Goal: Task Accomplishment & Management: Manage account settings

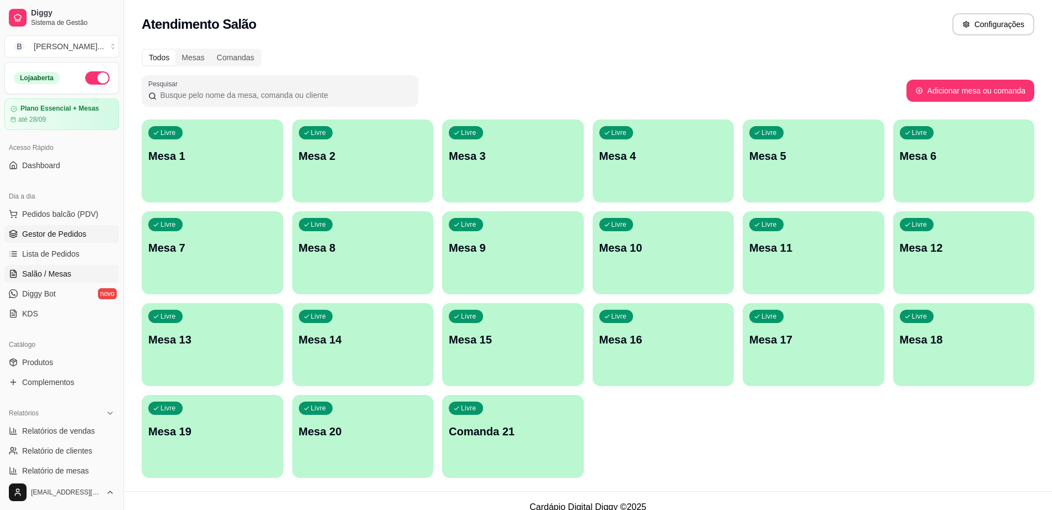
click at [37, 227] on link "Gestor de Pedidos" at bounding box center [61, 234] width 115 height 18
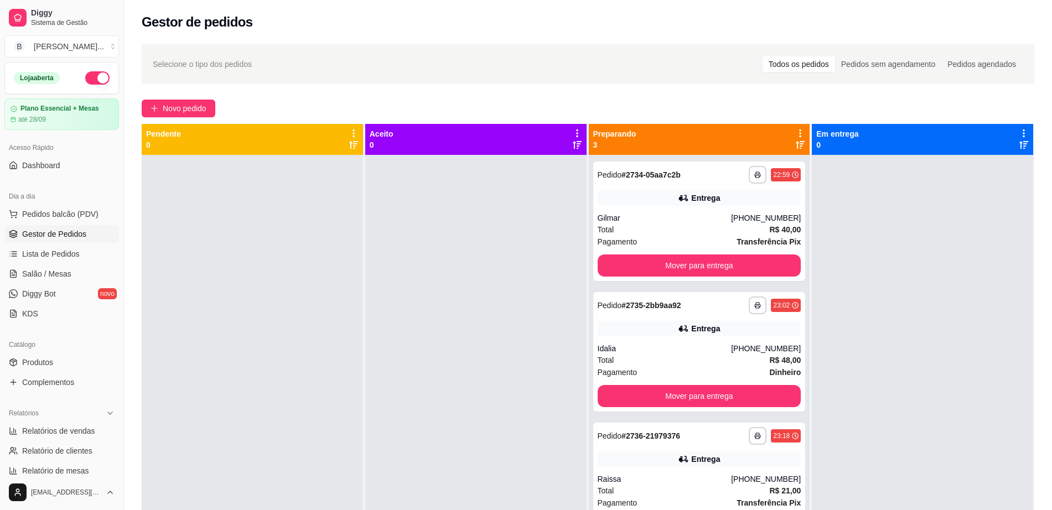
click at [338, 323] on div at bounding box center [252, 410] width 221 height 510
click at [648, 268] on button "Mover para entrega" at bounding box center [699, 266] width 198 height 22
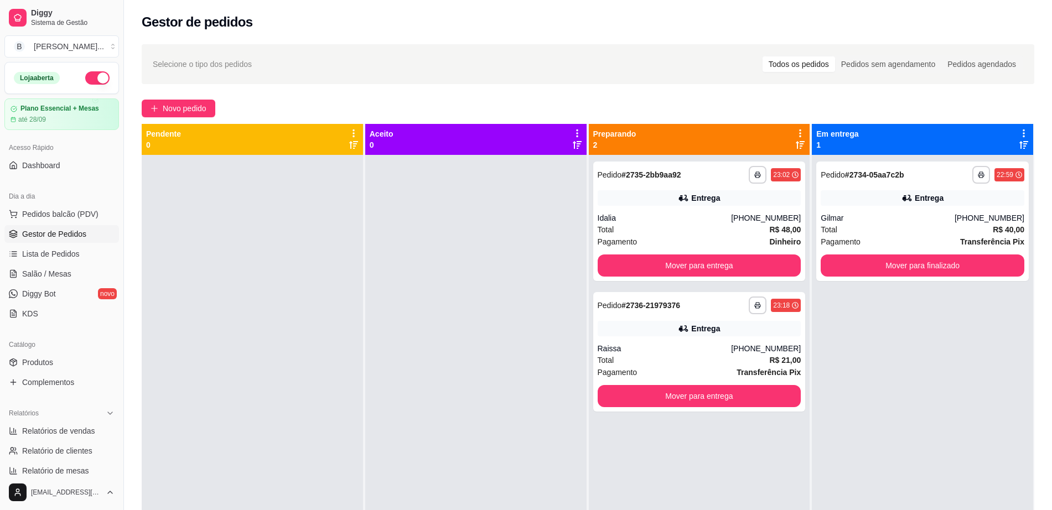
click at [642, 282] on div "**********" at bounding box center [699, 410] width 221 height 510
click at [654, 267] on button "Mover para entrega" at bounding box center [699, 266] width 198 height 22
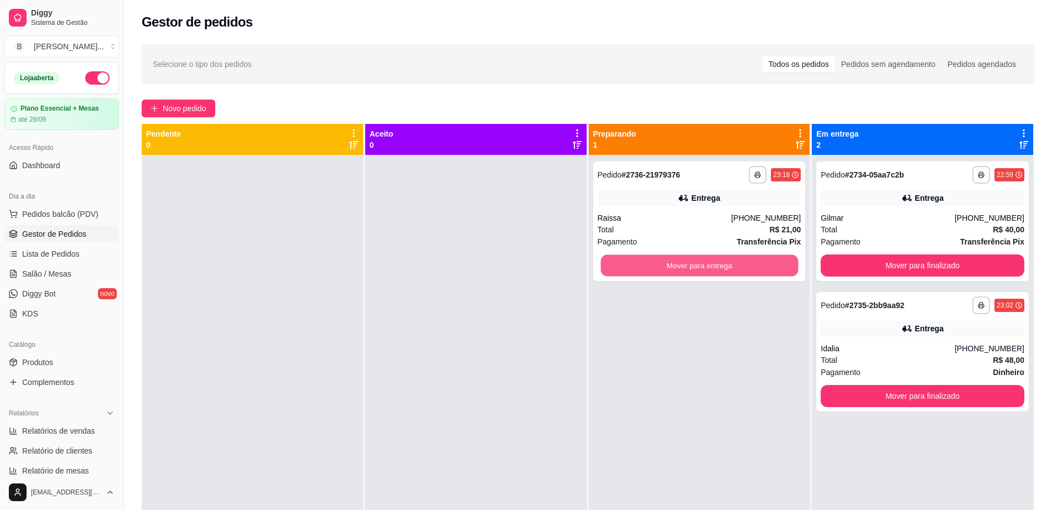
click at [654, 267] on button "Mover para entrega" at bounding box center [699, 266] width 198 height 22
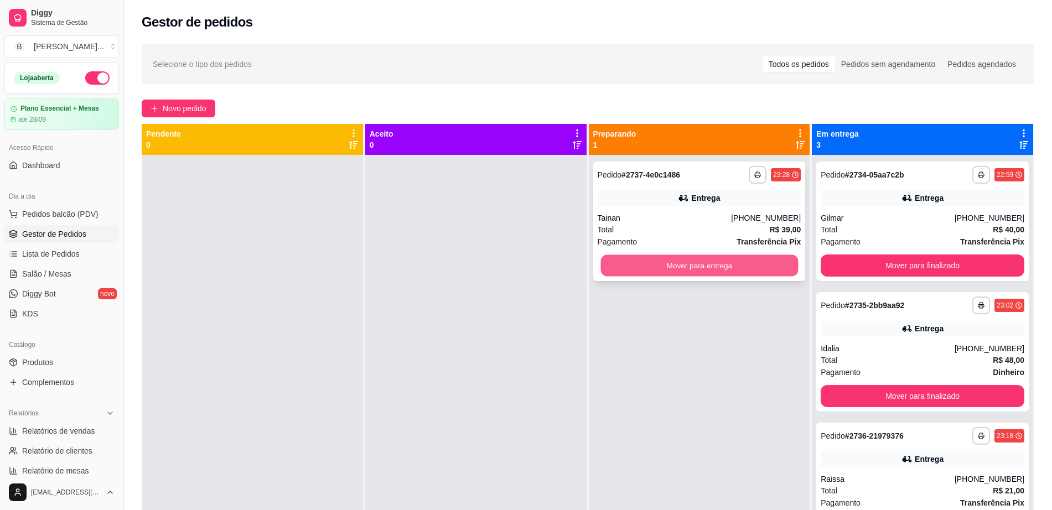
click at [641, 263] on button "Mover para entrega" at bounding box center [699, 266] width 198 height 22
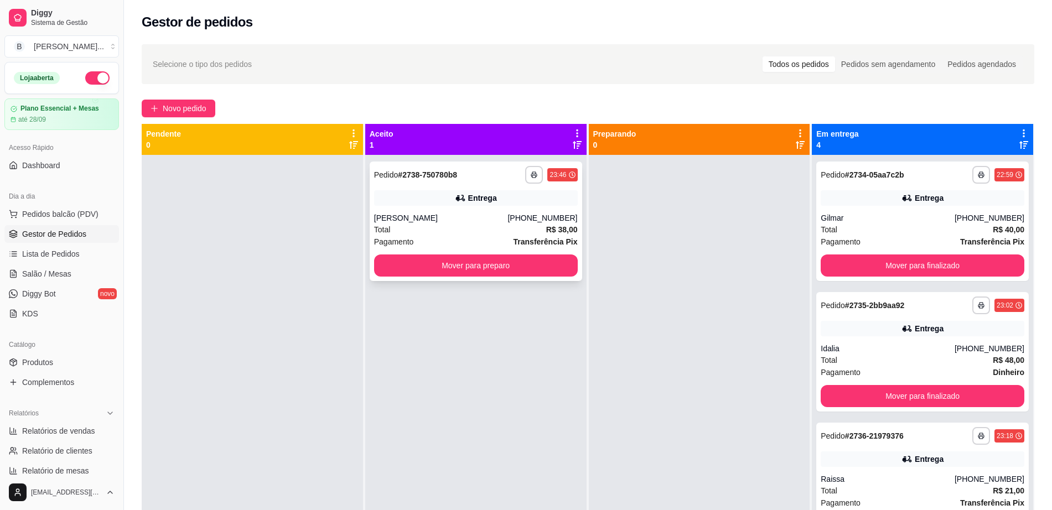
click at [515, 235] on div "Total R$ 38,00" at bounding box center [476, 230] width 204 height 12
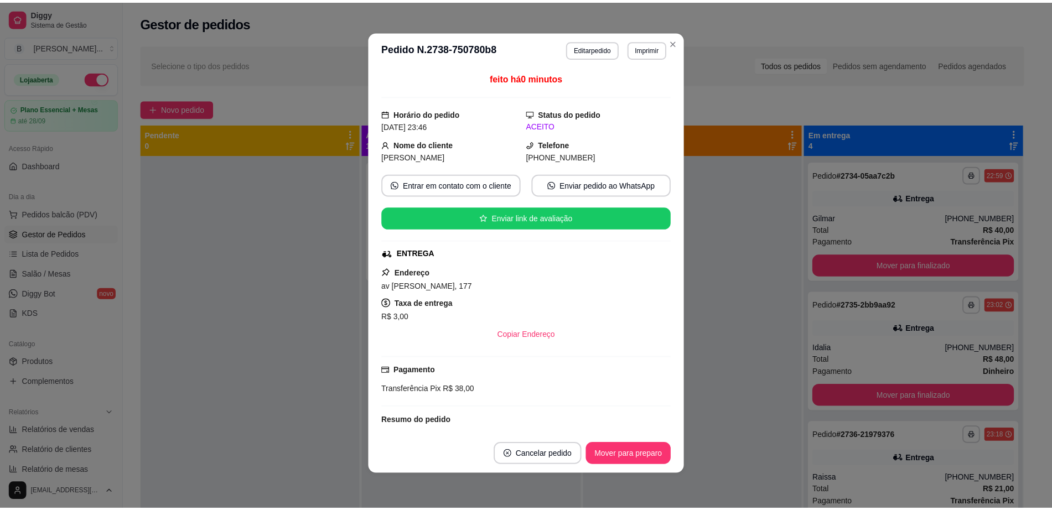
scroll to position [105, 0]
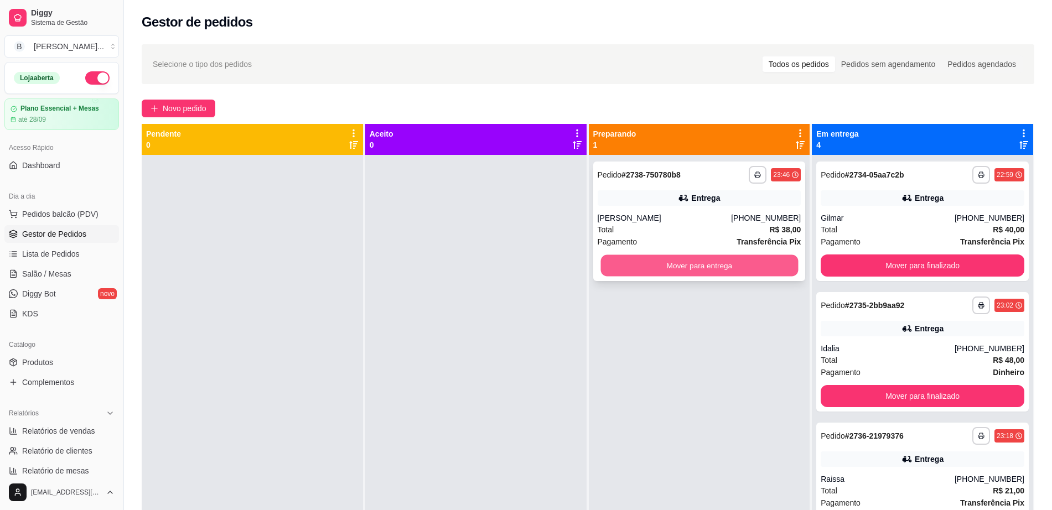
click at [648, 262] on button "Mover para entrega" at bounding box center [699, 266] width 198 height 22
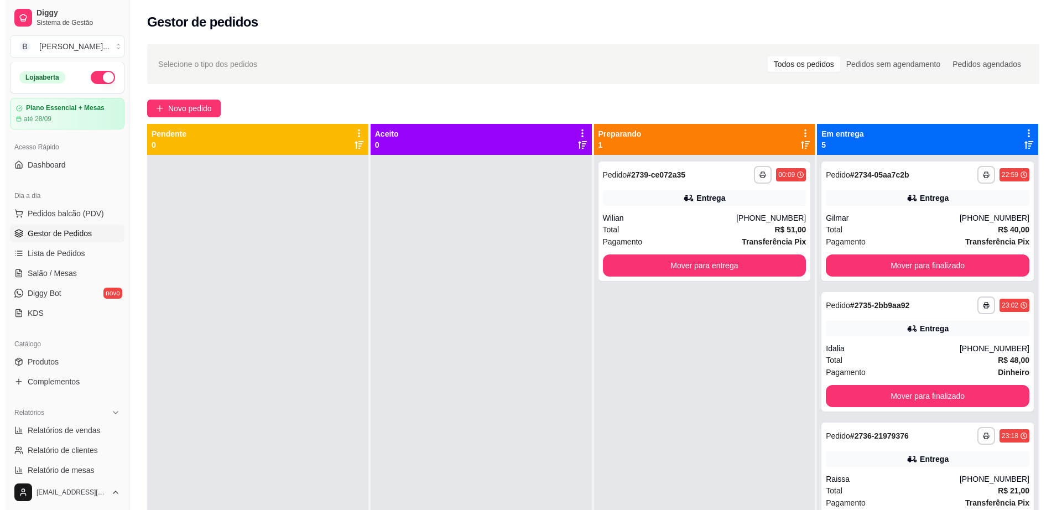
scroll to position [0, 0]
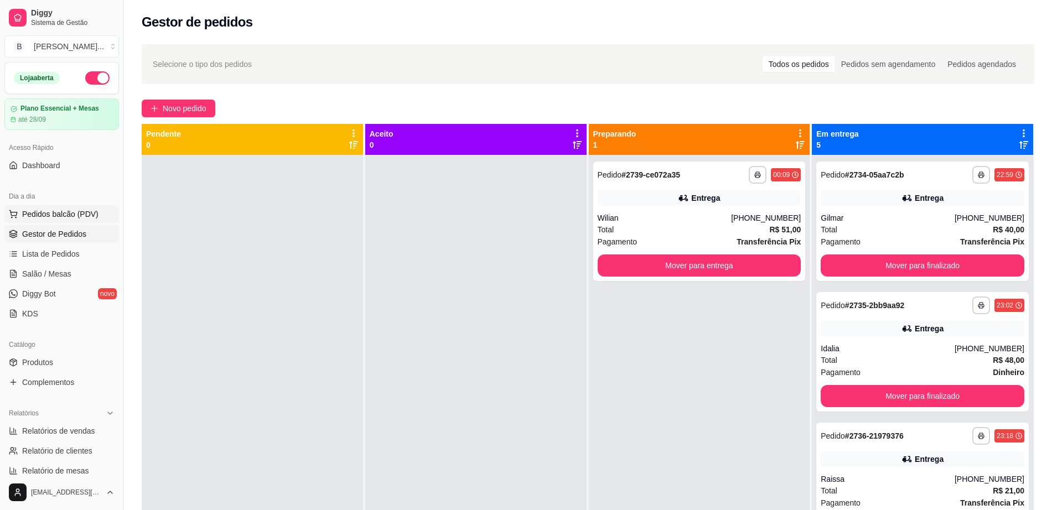
click at [62, 209] on span "Pedidos balcão (PDV)" at bounding box center [60, 214] width 76 height 11
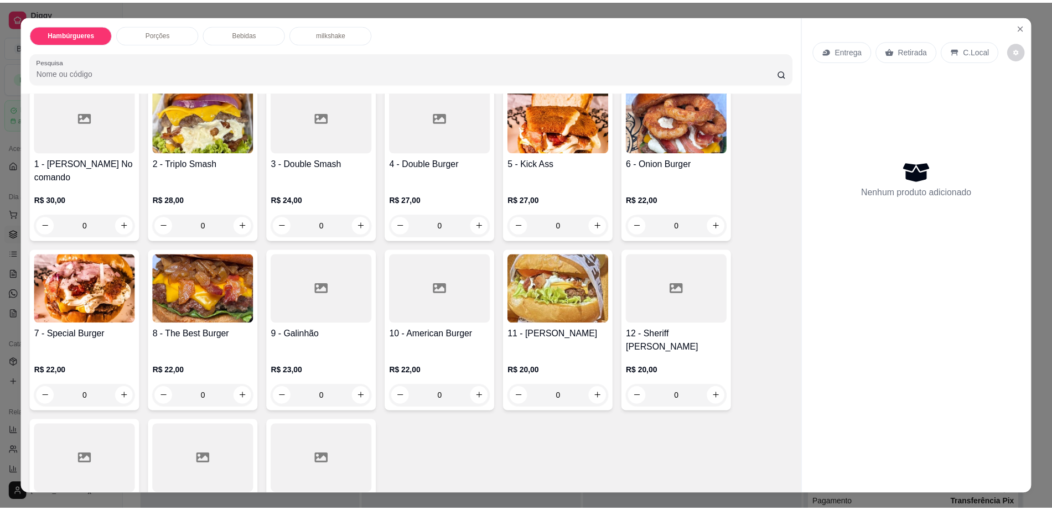
scroll to position [208, 0]
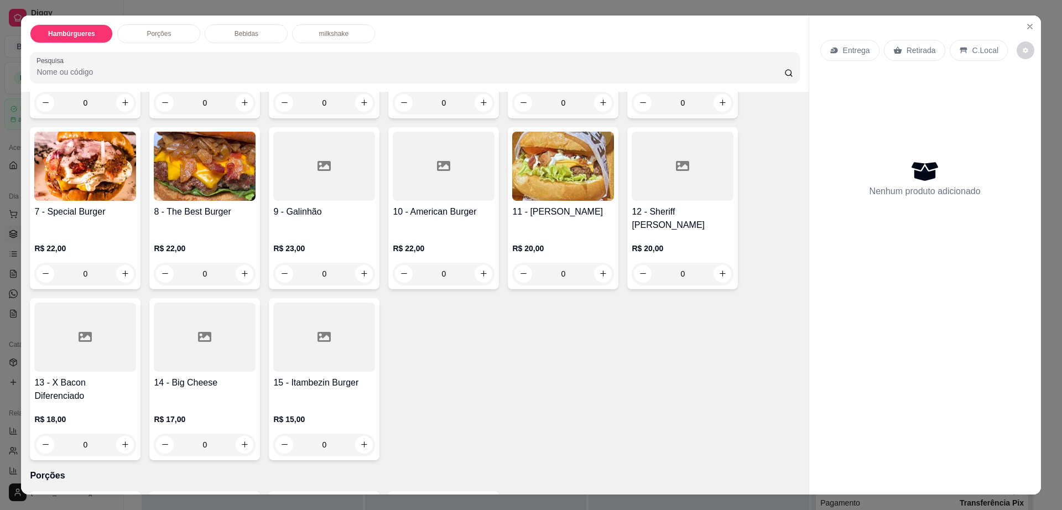
click at [319, 325] on div at bounding box center [324, 337] width 102 height 69
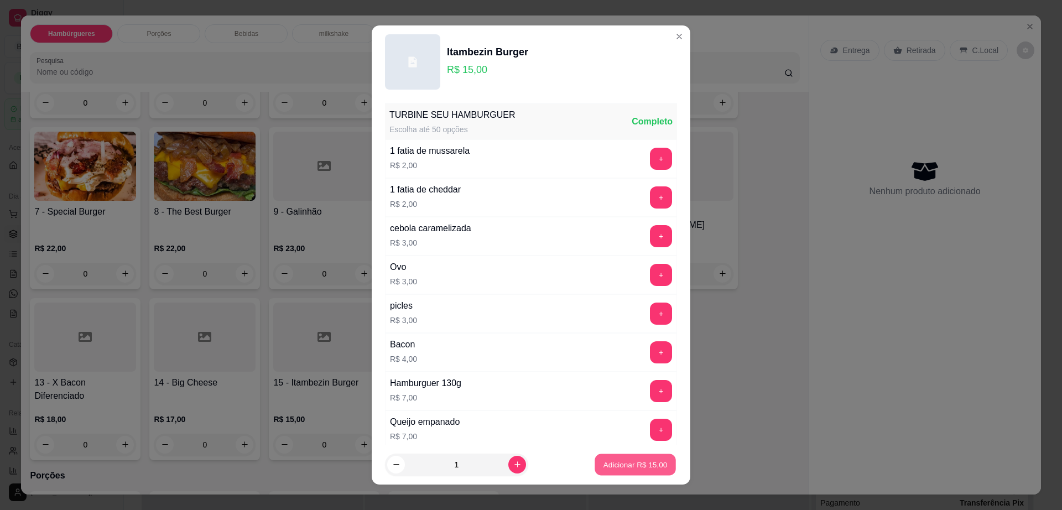
click at [628, 464] on p "Adicionar R$ 15,00" at bounding box center [636, 464] width 64 height 11
type input "1"
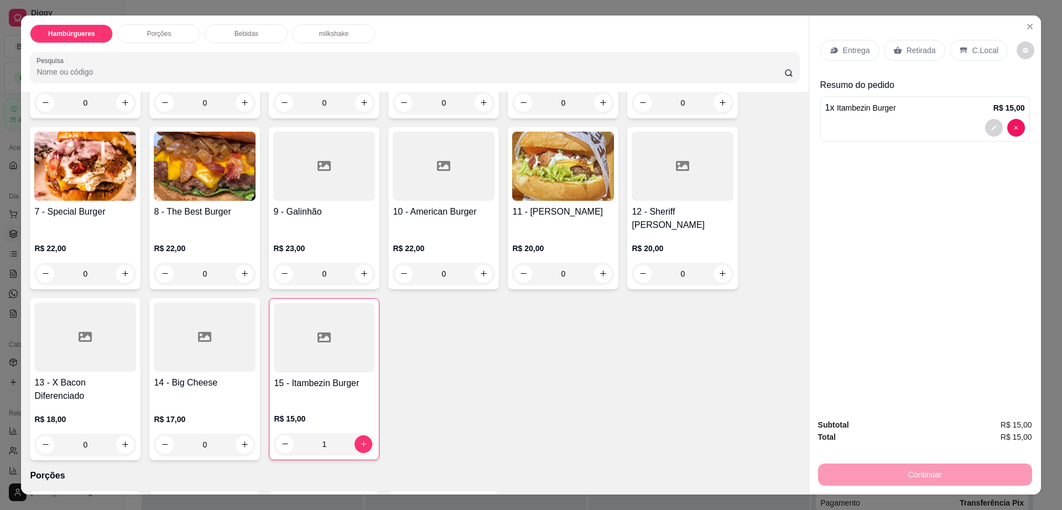
click at [843, 49] on p "Entrega" at bounding box center [856, 50] width 27 height 11
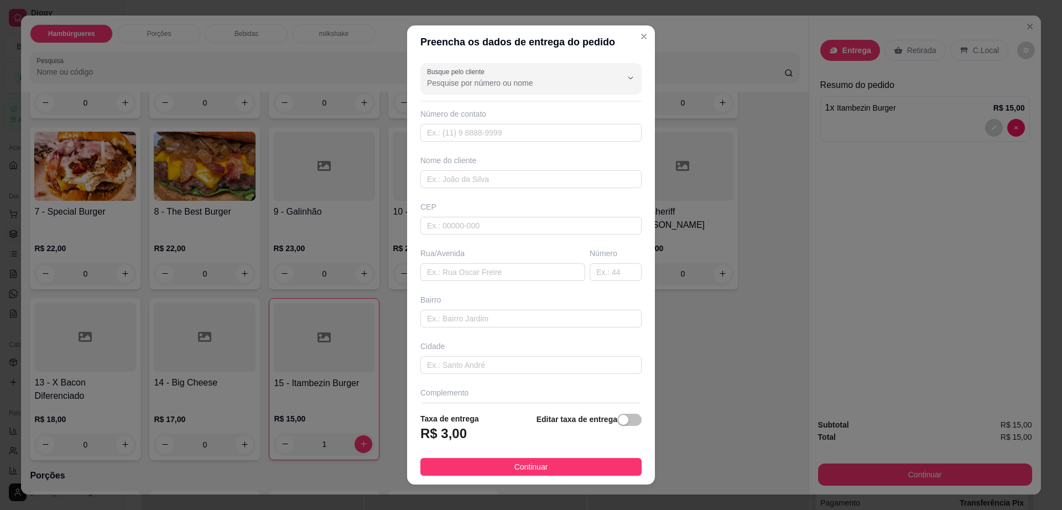
click at [535, 123] on div "Número de contato" at bounding box center [531, 124] width 221 height 33
click at [532, 135] on input "text" at bounding box center [531, 133] width 221 height 18
paste input "[PHONE_NUMBER]"
type input "[PHONE_NUMBER]"
click at [521, 173] on input "text" at bounding box center [531, 179] width 221 height 18
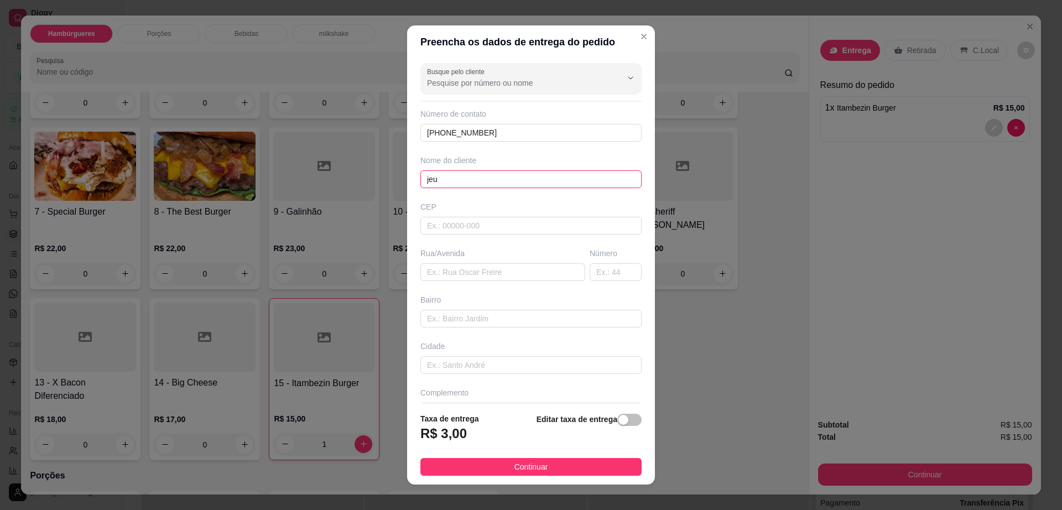
type input "jeu"
click at [455, 282] on div "Busque pelo cliente Número de contato [PHONE_NUMBER] Nome do cliente jeu CEP Ru…" at bounding box center [531, 231] width 248 height 345
click at [463, 274] on input "text" at bounding box center [503, 272] width 165 height 18
paste input "[GEOGRAPHIC_DATA][PERSON_NAME]"
type input "[GEOGRAPHIC_DATA][PERSON_NAME]"
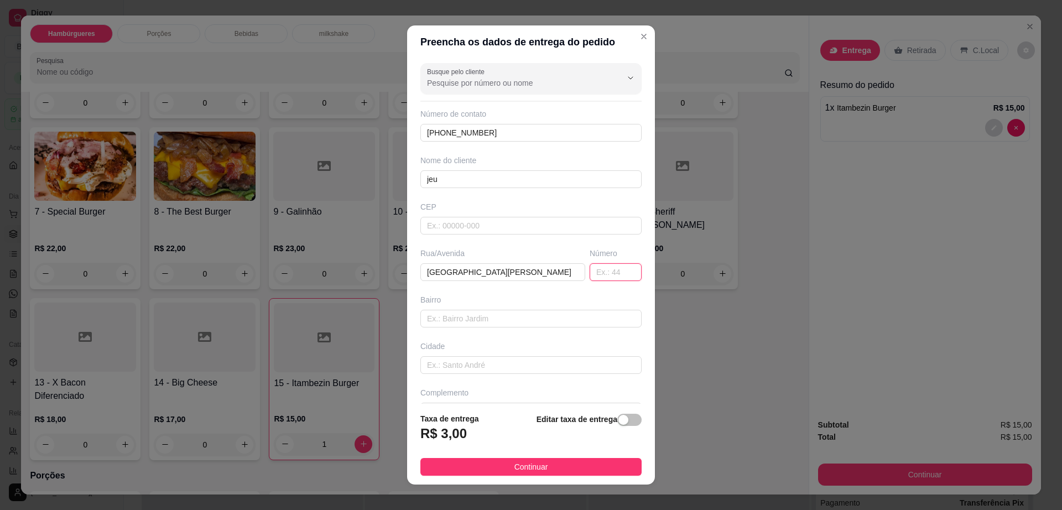
click at [590, 271] on input "text" at bounding box center [616, 272] width 52 height 18
type input "403"
click at [537, 313] on input "text" at bounding box center [531, 319] width 221 height 18
type input "centro"
click at [522, 465] on span "Continuar" at bounding box center [532, 467] width 34 height 12
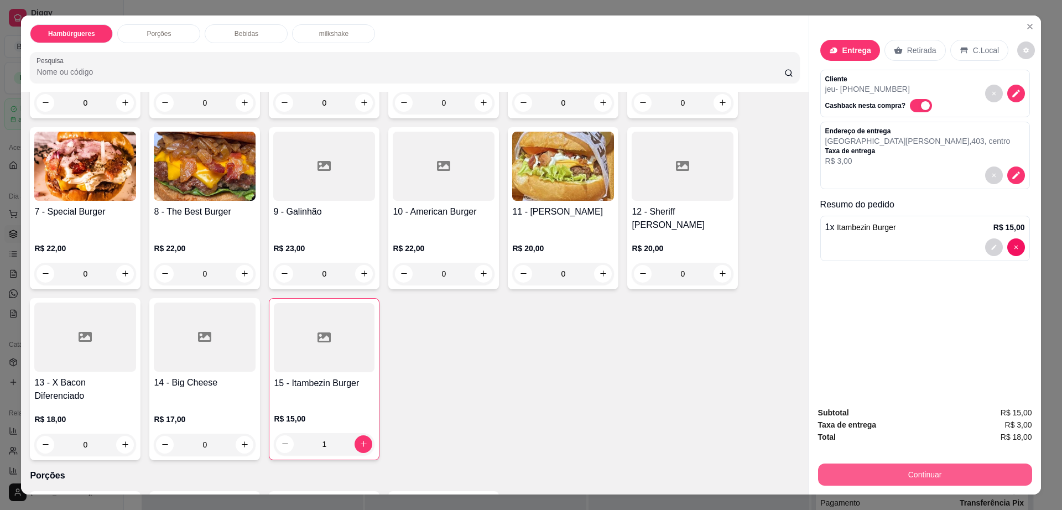
click at [870, 476] on button "Continuar" at bounding box center [925, 475] width 214 height 22
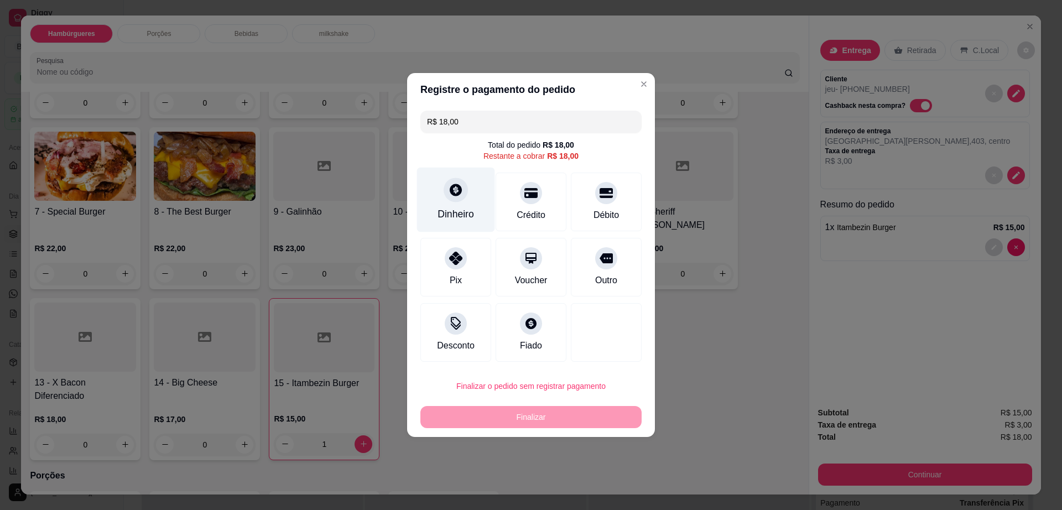
click at [450, 193] on icon at bounding box center [456, 190] width 12 height 12
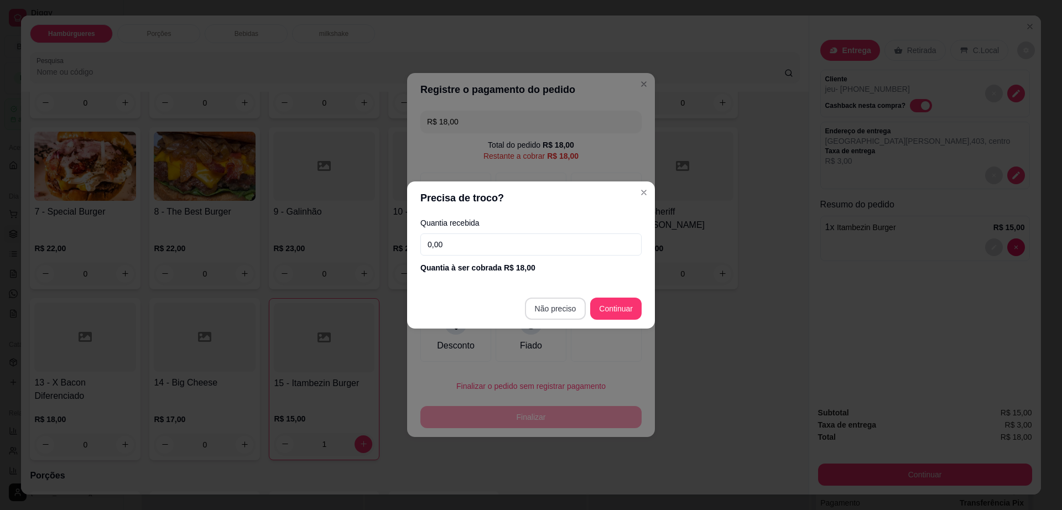
click at [561, 297] on footer "Não preciso Continuar" at bounding box center [531, 309] width 248 height 40
type input "R$ 0,00"
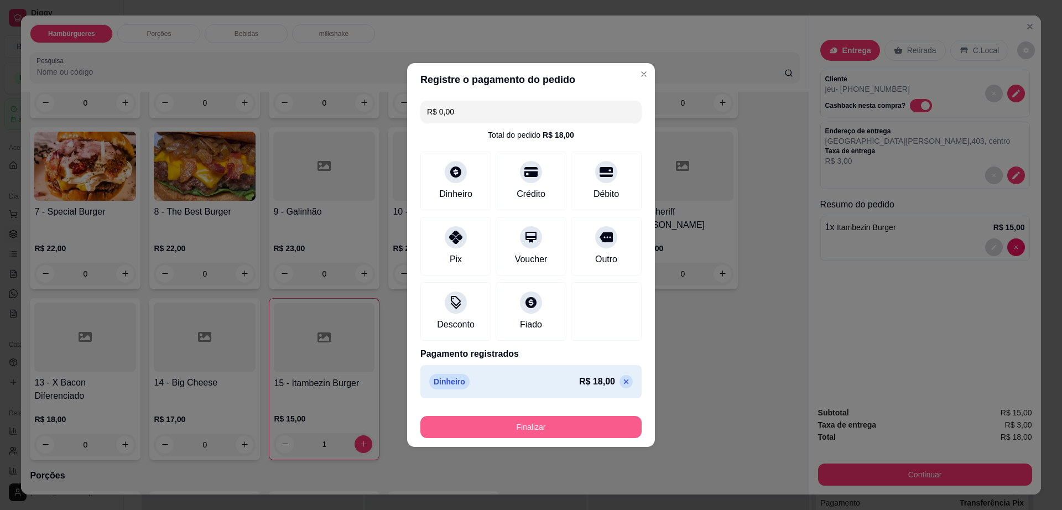
click at [538, 430] on button "Finalizar" at bounding box center [531, 427] width 221 height 22
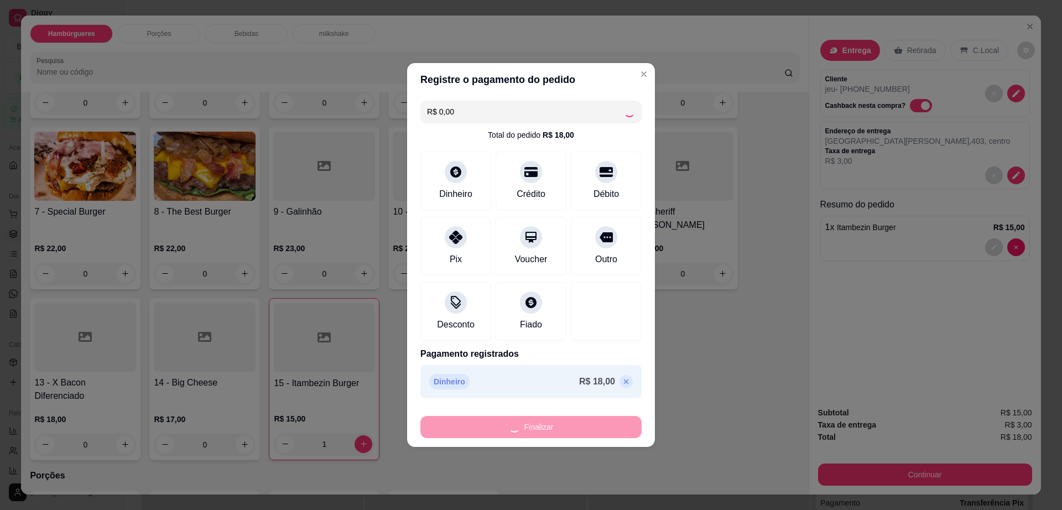
type input "0"
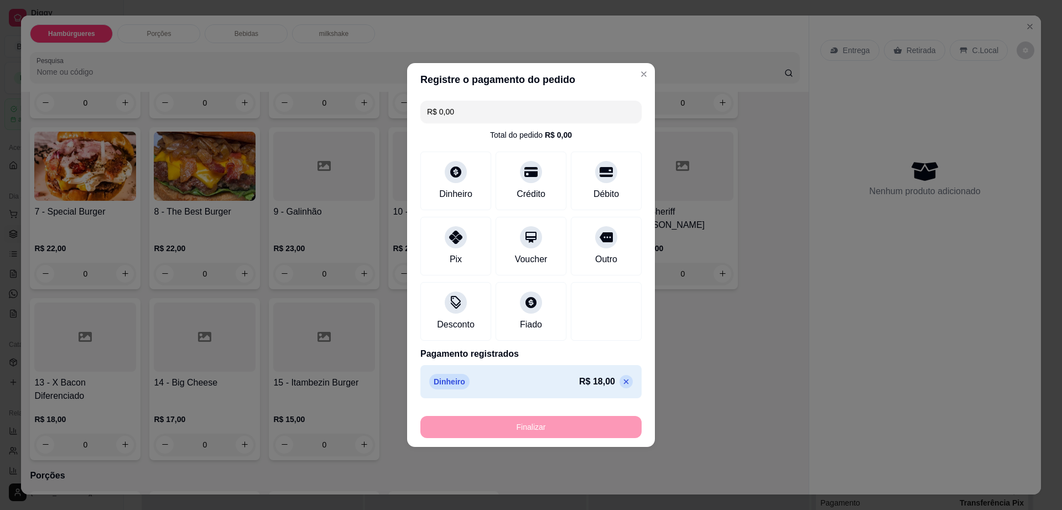
type input "-R$ 18,00"
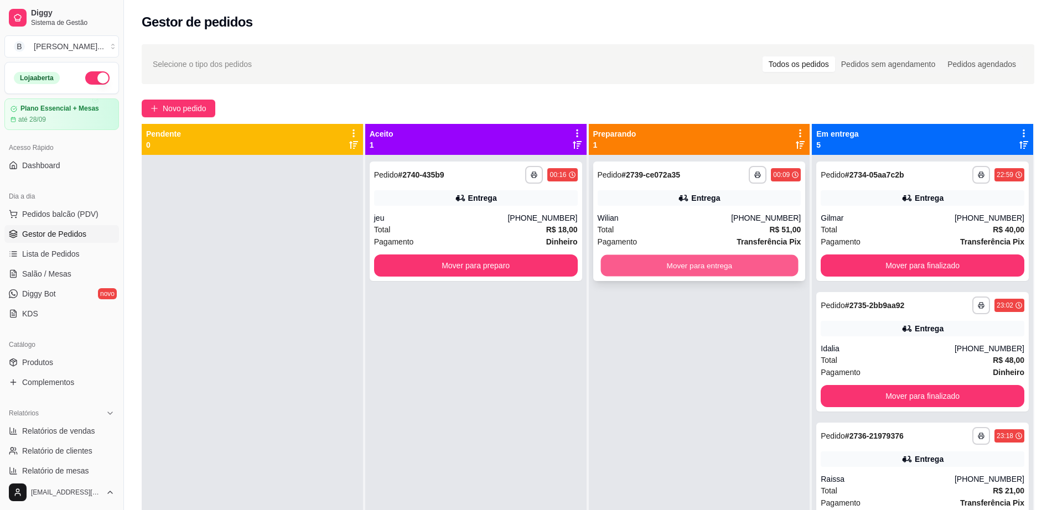
click at [777, 275] on button "Mover para entrega" at bounding box center [699, 266] width 198 height 22
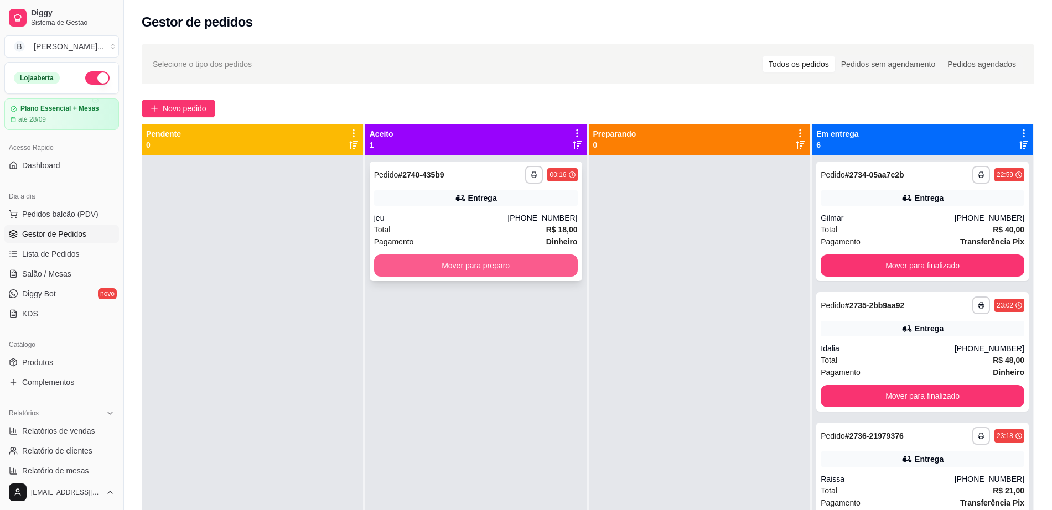
click at [523, 267] on button "Mover para preparo" at bounding box center [476, 266] width 204 height 22
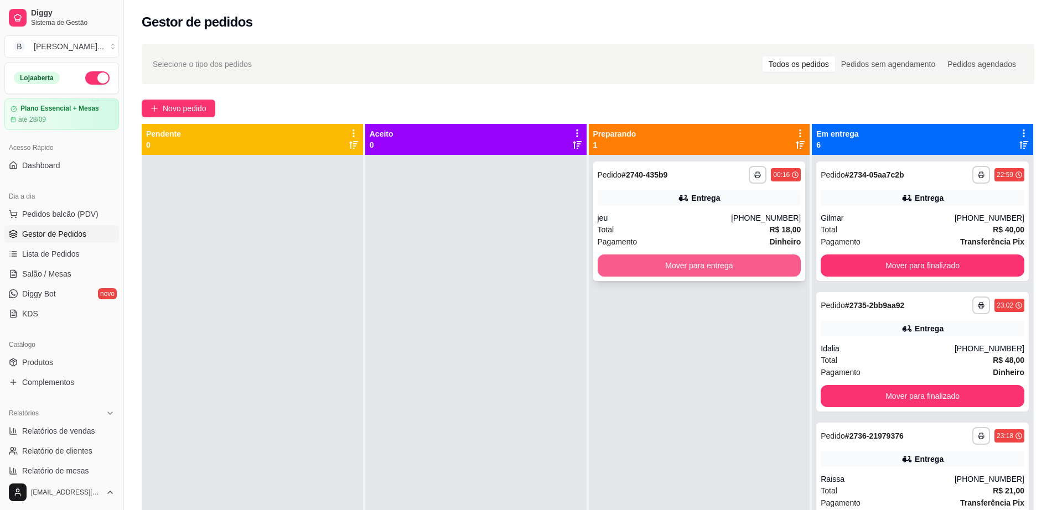
click at [623, 270] on button "Mover para entrega" at bounding box center [700, 266] width 204 height 22
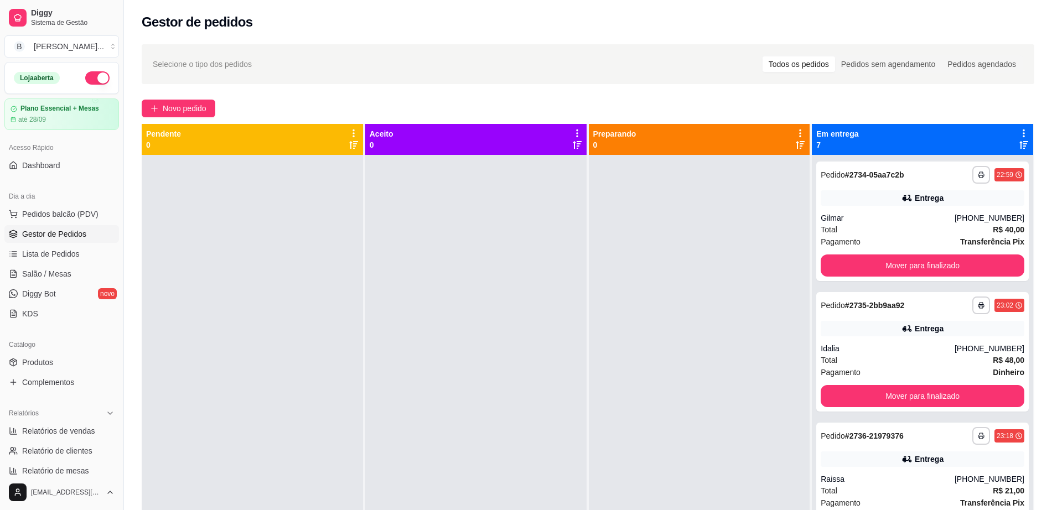
click at [92, 86] on div "Loja aberta" at bounding box center [61, 78] width 113 height 31
click at [88, 79] on button "button" at bounding box center [97, 77] width 24 height 13
click at [1019, 128] on icon at bounding box center [1024, 133] width 10 height 10
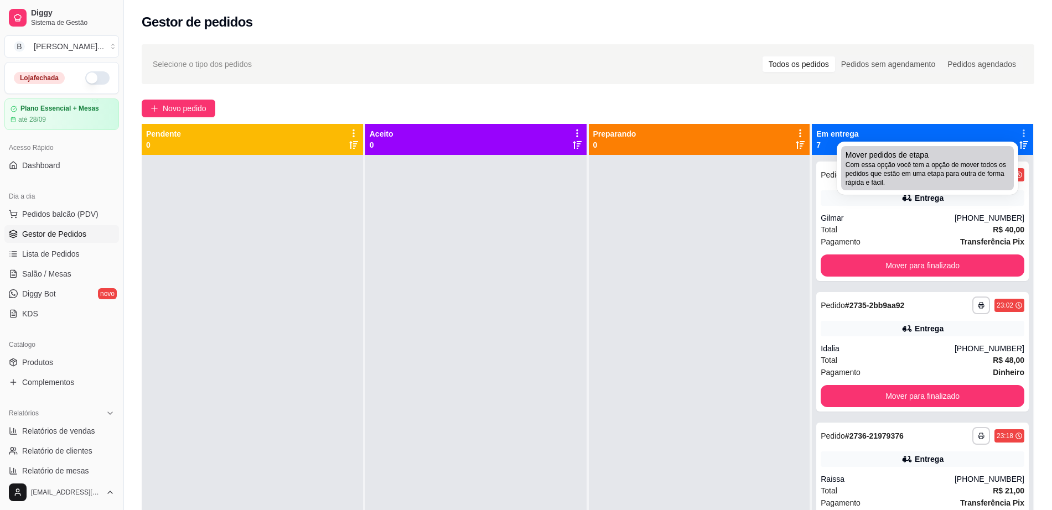
click at [989, 151] on div "Mover pedidos de etapa Com essa opção você tem a opção de mover todos os pedido…" at bounding box center [928, 168] width 164 height 38
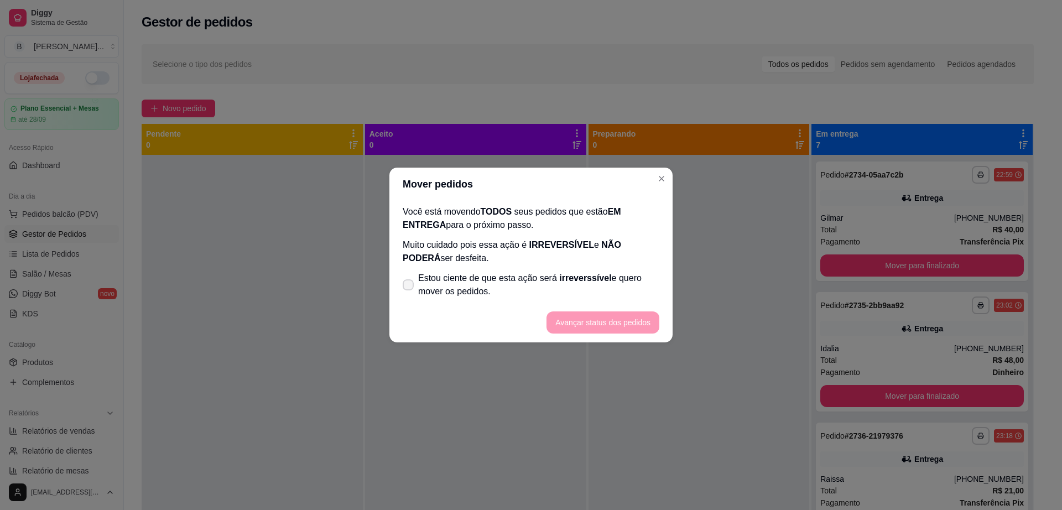
click at [628, 273] on span "Estou ciente de que esta ação será irreverssível e quero mover os pedidos." at bounding box center [538, 285] width 241 height 27
click at [409, 287] on input "Estou ciente de que esta ação será irreverssível e quero mover os pedidos." at bounding box center [405, 290] width 7 height 7
checkbox input "true"
click at [625, 321] on button "Avançar status dos pedidos" at bounding box center [603, 323] width 110 height 22
